Goal: Information Seeking & Learning: Learn about a topic

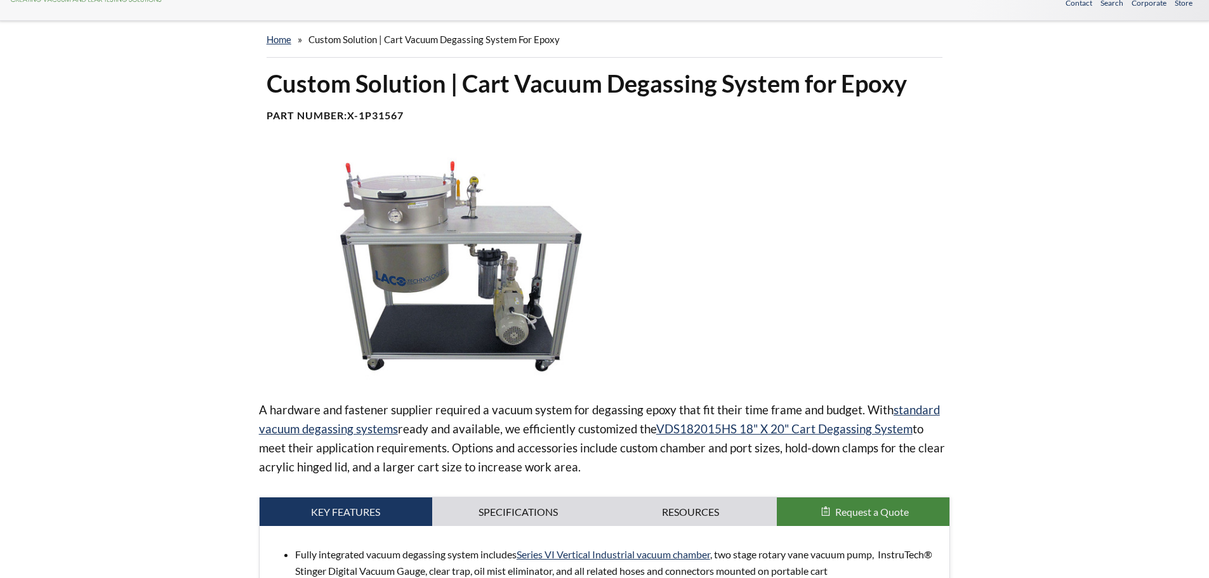
select select "Language Translate Widget"
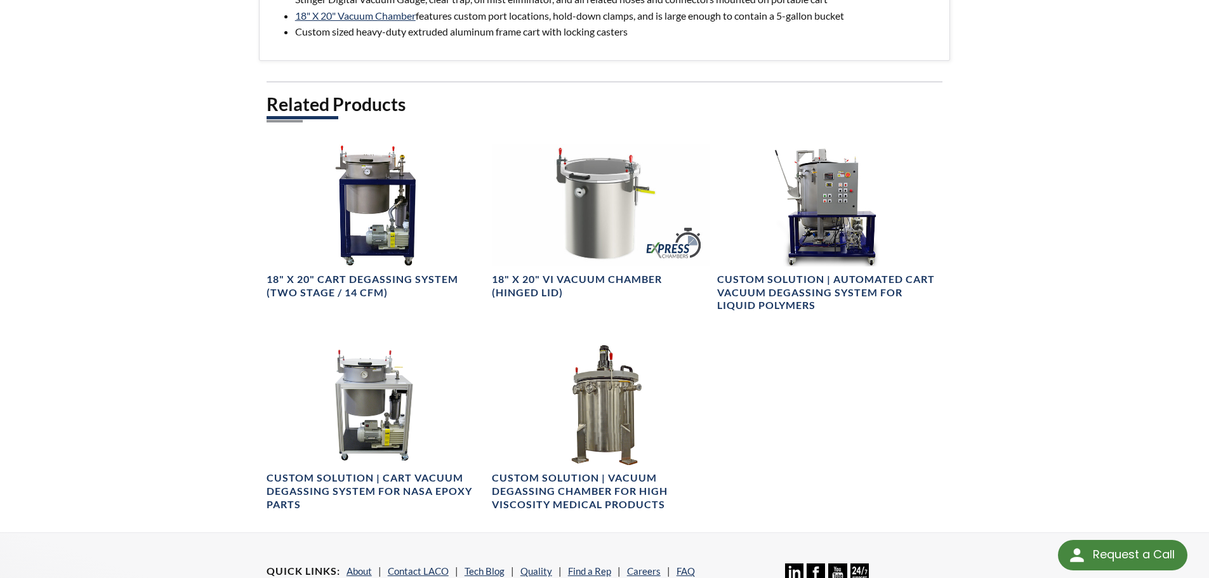
scroll to position [635, 0]
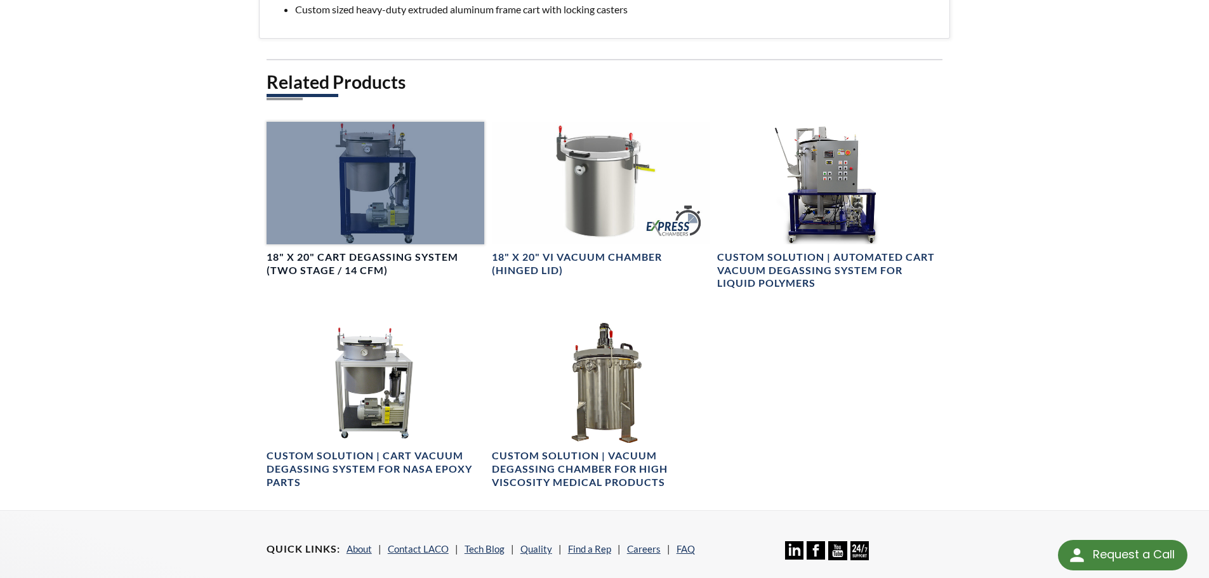
click at [399, 190] on div at bounding box center [376, 183] width 218 height 123
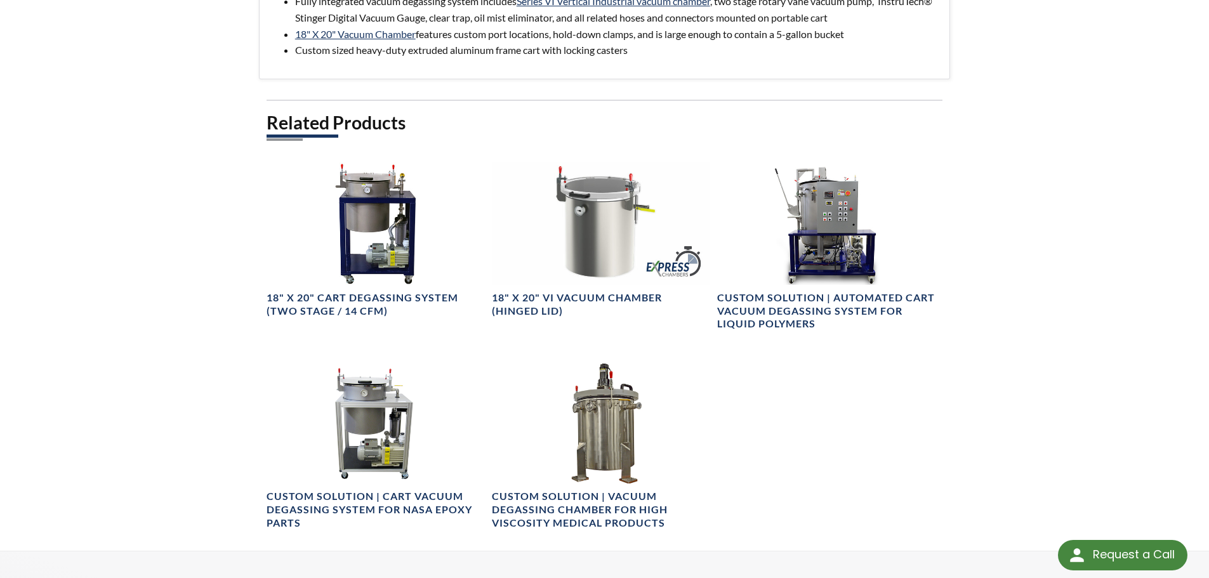
scroll to position [572, 0]
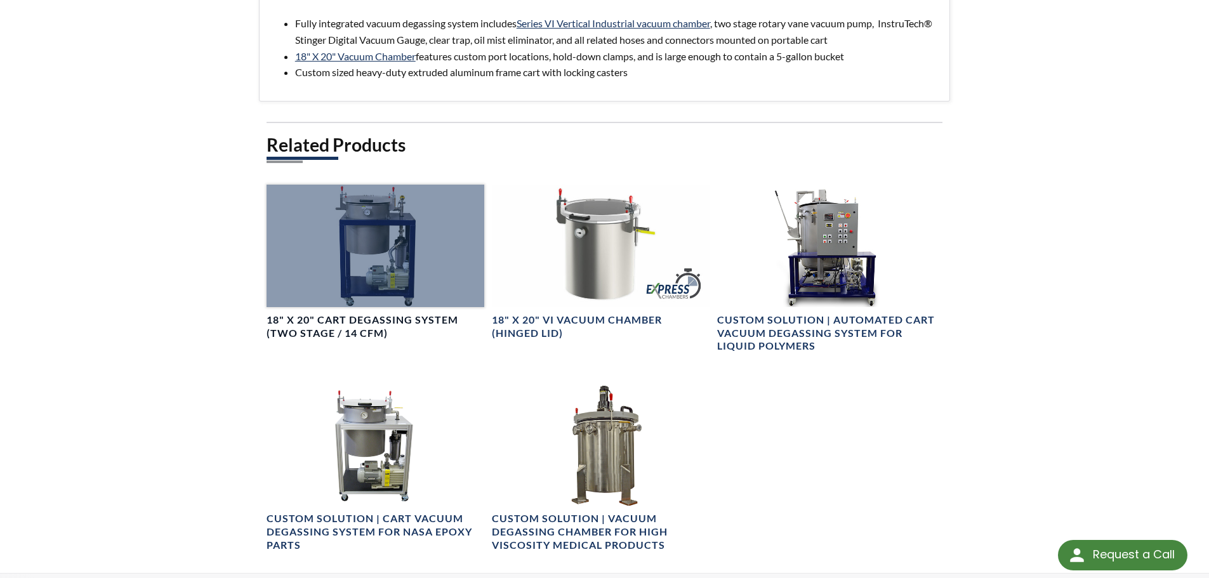
click at [404, 251] on div at bounding box center [376, 246] width 218 height 123
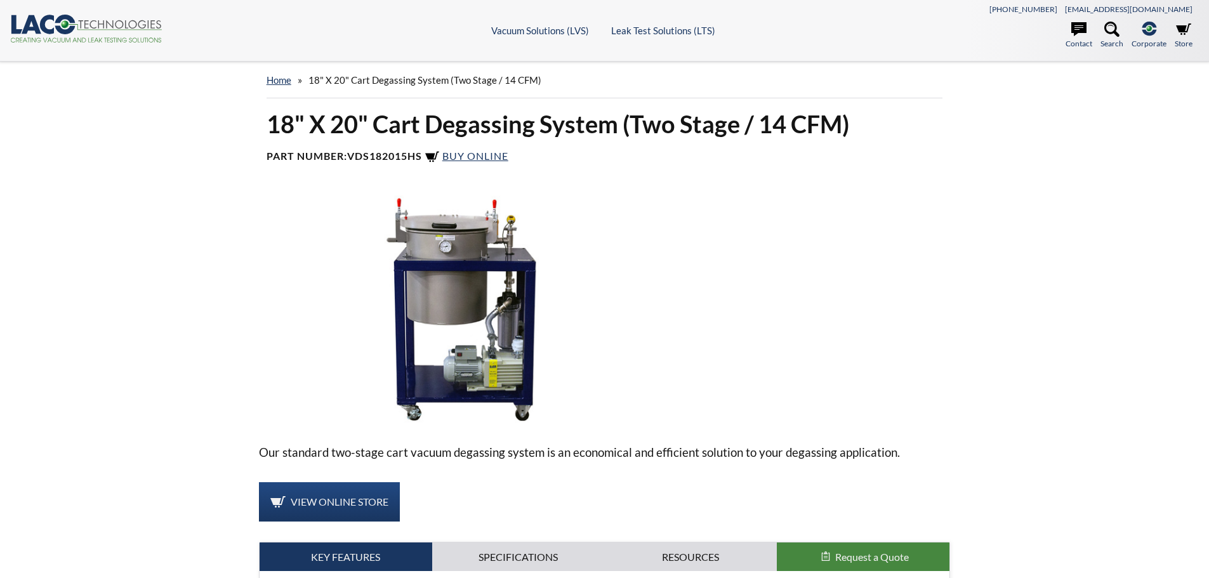
select select "Language Translate Widget"
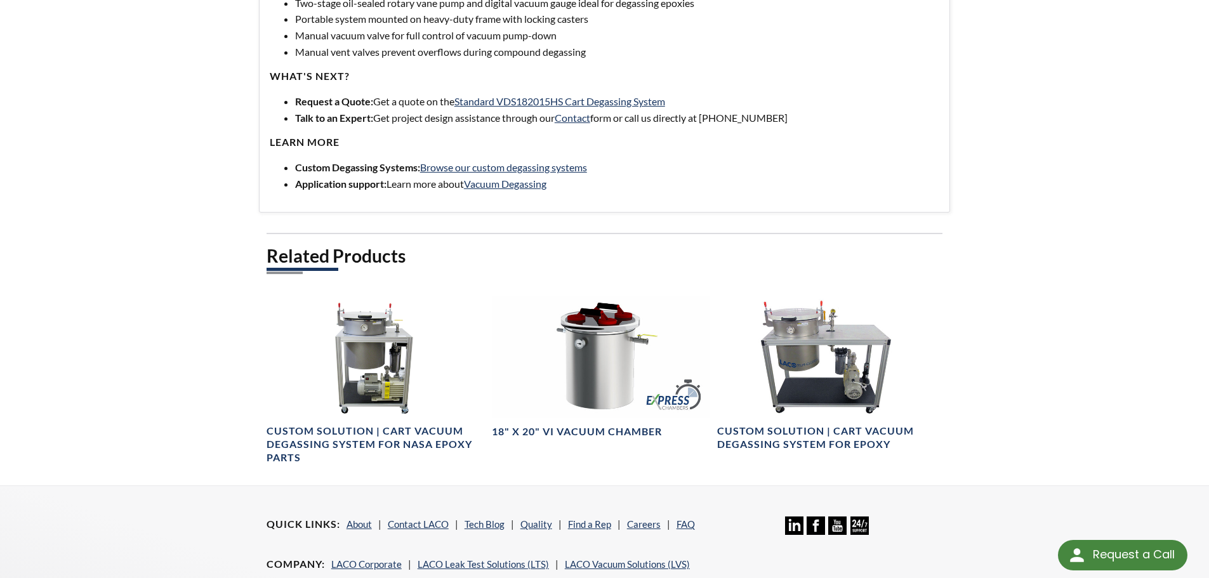
scroll to position [635, 0]
